Goal: Information Seeking & Learning: Learn about a topic

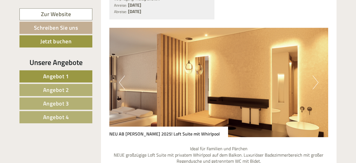
scroll to position [376, 0]
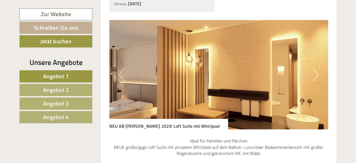
click at [316, 68] on button "Next" at bounding box center [316, 75] width 6 height 14
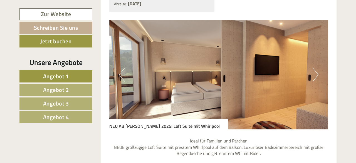
click at [316, 68] on button "Next" at bounding box center [316, 75] width 6 height 14
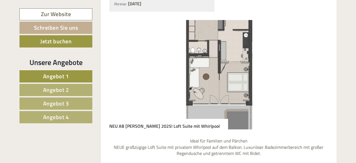
click at [316, 68] on button "Next" at bounding box center [316, 75] width 6 height 14
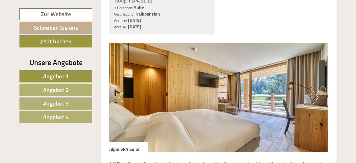
scroll to position [868, 0]
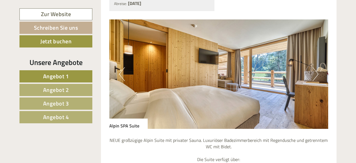
click at [316, 67] on button "Next" at bounding box center [316, 74] width 6 height 14
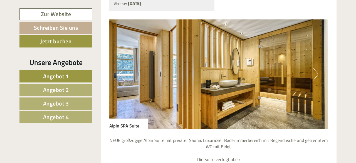
click at [316, 67] on button "Next" at bounding box center [316, 74] width 6 height 14
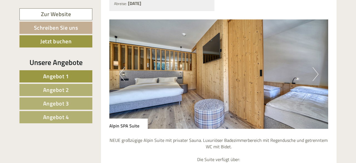
click at [316, 67] on button "Next" at bounding box center [316, 74] width 6 height 14
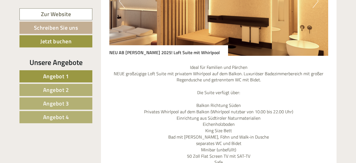
scroll to position [492, 0]
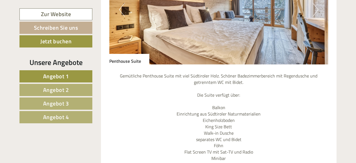
scroll to position [347, 0]
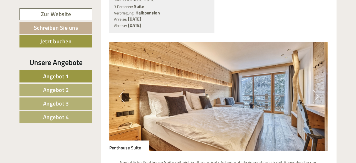
click at [314, 91] on button "Next" at bounding box center [316, 97] width 6 height 14
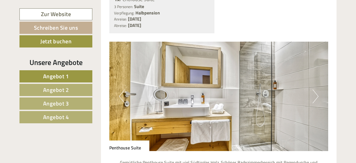
click at [314, 91] on button "Next" at bounding box center [316, 97] width 6 height 14
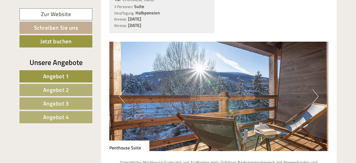
click at [314, 91] on button "Next" at bounding box center [316, 97] width 6 height 14
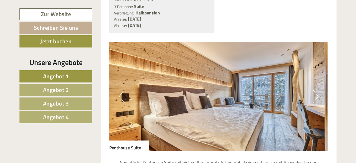
click at [314, 91] on button "Next" at bounding box center [316, 97] width 6 height 14
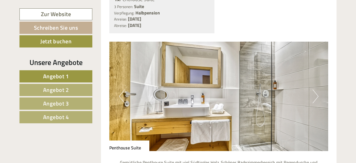
click at [314, 91] on button "Next" at bounding box center [316, 97] width 6 height 14
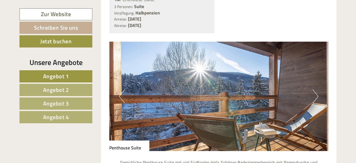
click at [314, 91] on button "Next" at bounding box center [316, 97] width 6 height 14
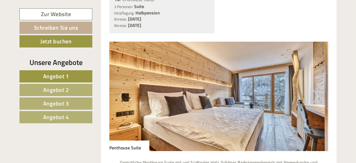
click at [314, 91] on button "Next" at bounding box center [316, 97] width 6 height 14
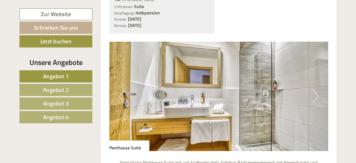
scroll to position [202, 0]
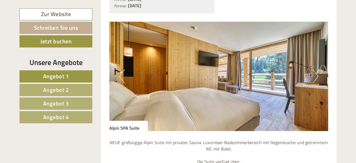
scroll to position [868, 0]
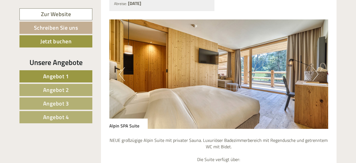
click at [316, 67] on button "Next" at bounding box center [316, 74] width 6 height 14
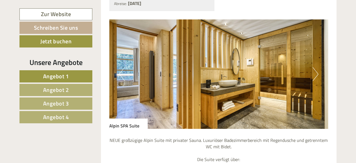
click at [316, 67] on button "Next" at bounding box center [316, 74] width 6 height 14
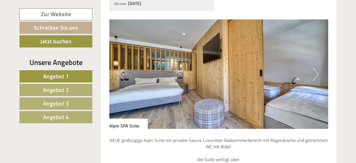
click at [316, 67] on button "Next" at bounding box center [316, 74] width 6 height 14
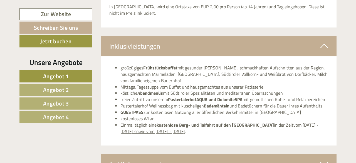
scroll to position [1822, 0]
